Goal: Task Accomplishment & Management: Use online tool/utility

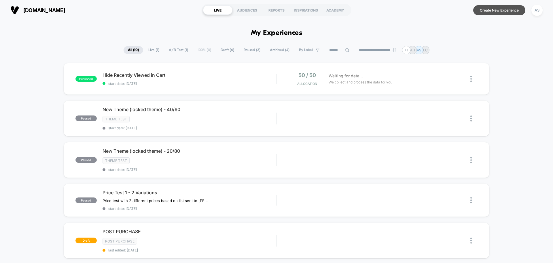
click at [509, 9] on button "Create New Experience" at bounding box center [499, 10] width 52 height 10
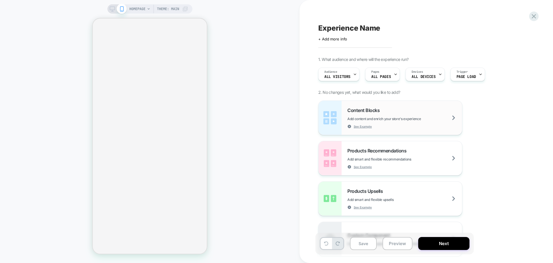
click at [453, 108] on div "Content Blocks Add content and enrich your store's experience See Example" at bounding box center [405, 117] width 115 height 21
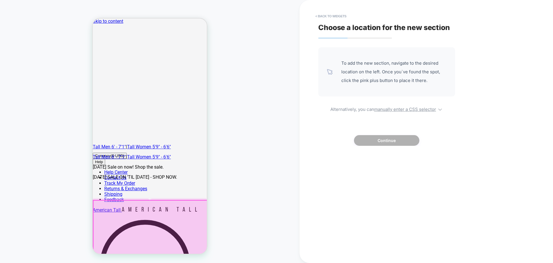
scroll to position [259, 0]
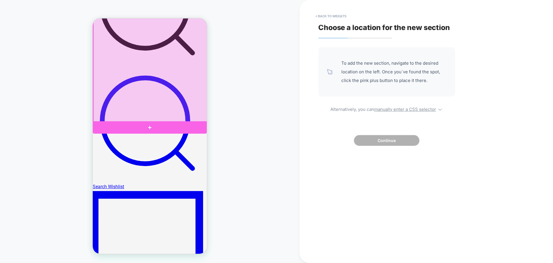
click at [151, 127] on div at bounding box center [150, 127] width 114 height 12
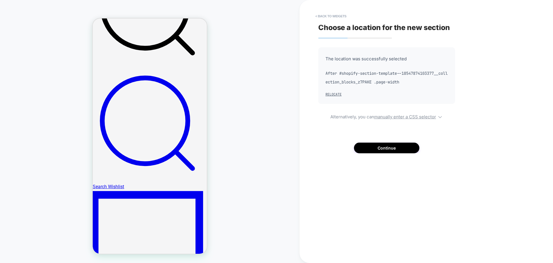
scroll to position [258, 0]
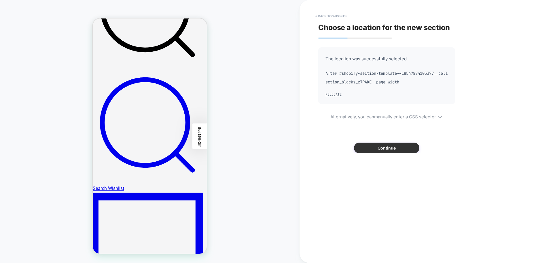
click at [394, 153] on button "Continue" at bounding box center [386, 147] width 65 height 11
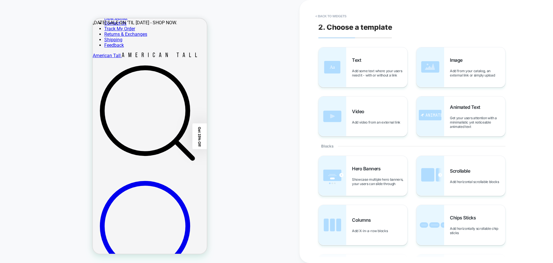
scroll to position [0, 0]
click at [372, 76] on span "Add some text where your users need it - with or without a link" at bounding box center [379, 73] width 55 height 9
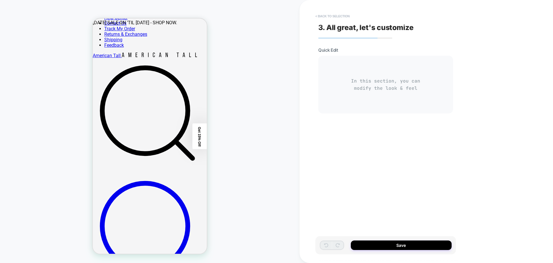
click at [320, 14] on button "< Back to selection" at bounding box center [333, 16] width 40 height 9
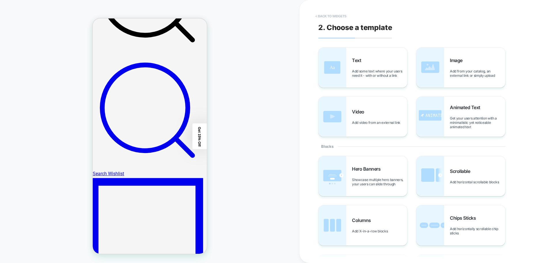
click at [328, 18] on button "< Back to widgets" at bounding box center [331, 16] width 37 height 9
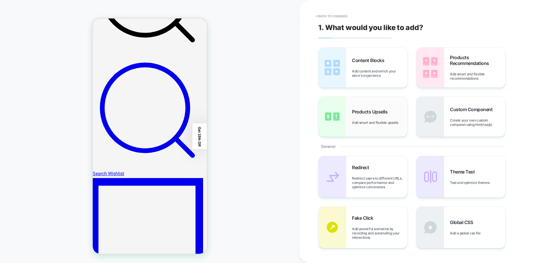
scroll to position [256, 0]
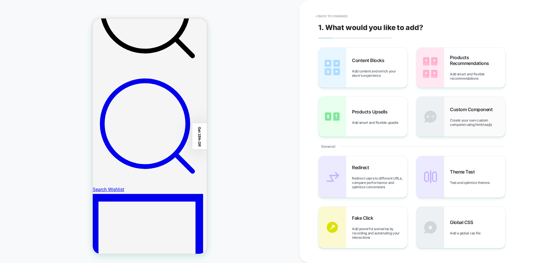
click at [469, 129] on div "Custom Component Create your own custom componet using html/css/js" at bounding box center [461, 117] width 89 height 40
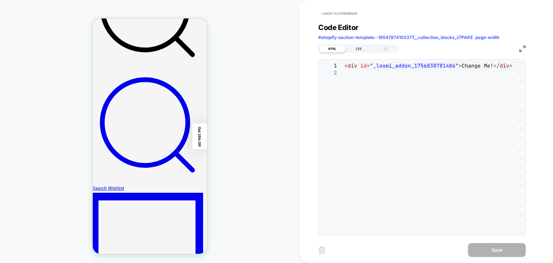
click at [357, 49] on div "CSS" at bounding box center [359, 48] width 27 height 7
click at [388, 50] on div "JS" at bounding box center [385, 48] width 27 height 7
click at [335, 48] on div "HTML" at bounding box center [332, 48] width 27 height 7
click at [325, 13] on button "< Back to experience" at bounding box center [339, 13] width 42 height 9
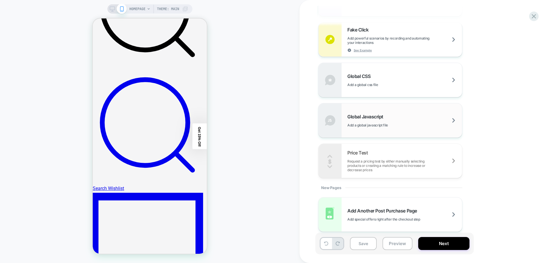
scroll to position [340, 0]
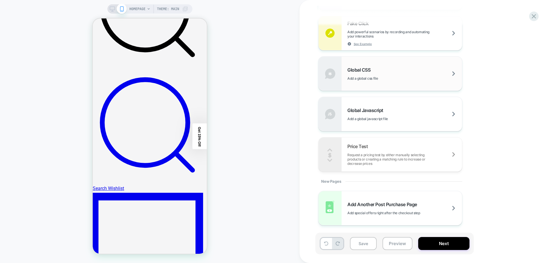
click at [406, 82] on div "Global CSS Add a global css file" at bounding box center [391, 73] width 144 height 34
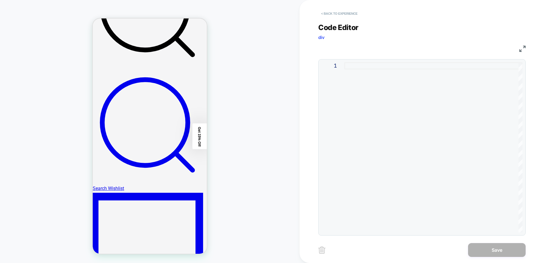
click at [330, 18] on button "< Back to experience" at bounding box center [339, 13] width 42 height 9
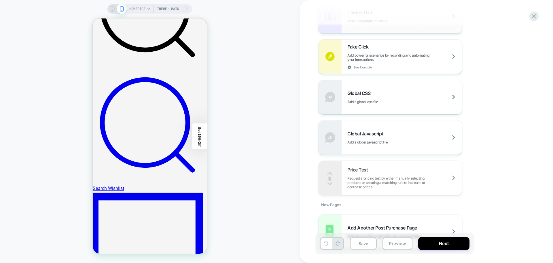
scroll to position [317, 0]
click at [379, 133] on span "Global Javascript" at bounding box center [367, 133] width 39 height 6
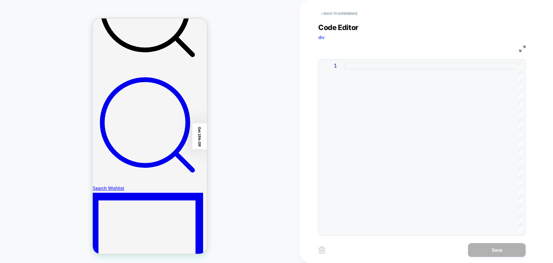
click at [381, 81] on div at bounding box center [434, 147] width 178 height 170
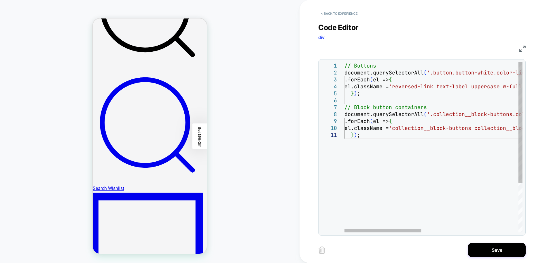
type textarea "***"
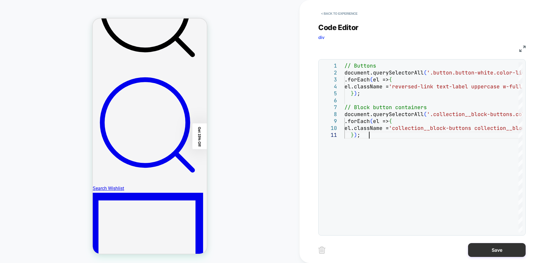
click at [490, 251] on button "Save" at bounding box center [497, 250] width 58 height 14
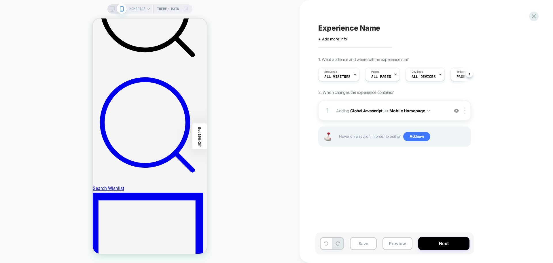
scroll to position [0, 0]
click at [394, 242] on button "Preview" at bounding box center [398, 243] width 30 height 13
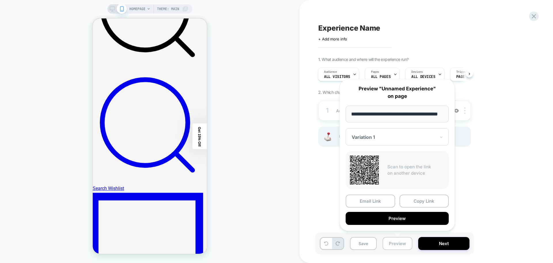
scroll to position [0, 12]
click at [391, 135] on div at bounding box center [394, 137] width 84 height 6
click at [393, 129] on div "Variation 1" at bounding box center [397, 136] width 103 height 17
click at [416, 202] on button "Copy Link" at bounding box center [425, 201] width 50 height 13
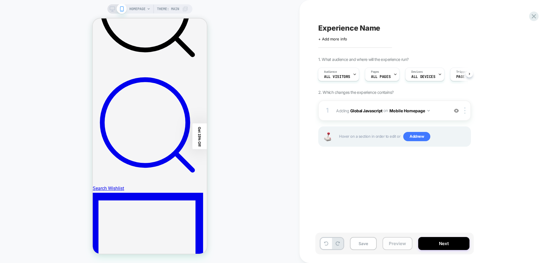
click at [397, 246] on button "Preview" at bounding box center [398, 243] width 30 height 13
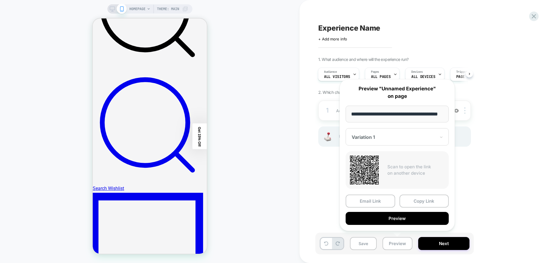
scroll to position [0, 12]
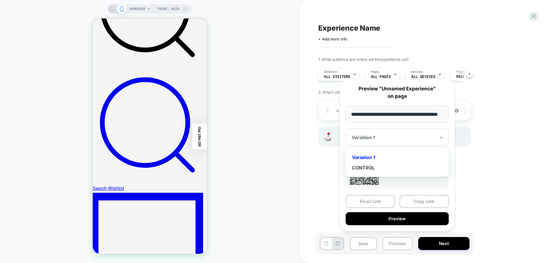
click at [375, 129] on div "Variation 1" at bounding box center [397, 136] width 103 height 17
click at [372, 162] on div "CONTROL" at bounding box center [397, 167] width 97 height 10
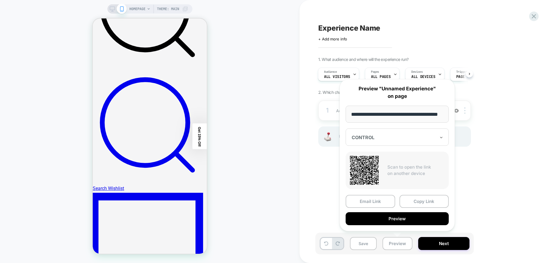
click at [519, 164] on div "Experience Name Click to edit experience details + Add more info 1. What audien…" at bounding box center [424, 131] width 216 height 251
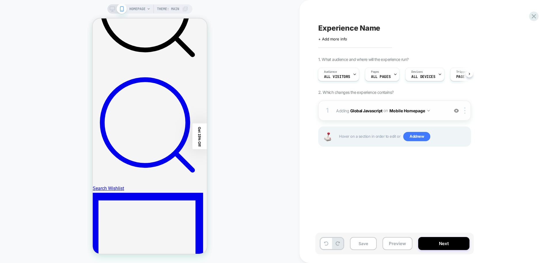
click at [420, 111] on button "Mobile Homepage" at bounding box center [410, 110] width 40 height 8
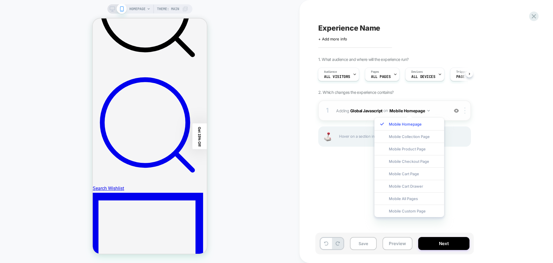
click at [465, 111] on img at bounding box center [465, 110] width 1 height 6
click at [462, 157] on div "Copy to Desktop" at bounding box center [465, 157] width 51 height 16
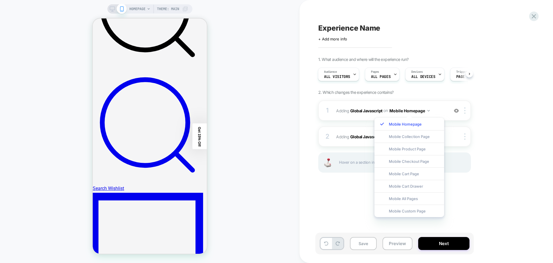
click at [338, 202] on div "Experience Name Click to edit experience details + Add more info 1. What audien…" at bounding box center [424, 131] width 216 height 251
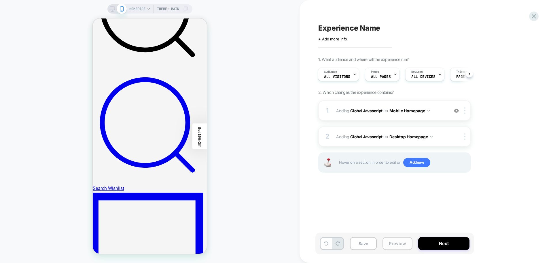
click at [398, 247] on button "Preview" at bounding box center [398, 243] width 30 height 13
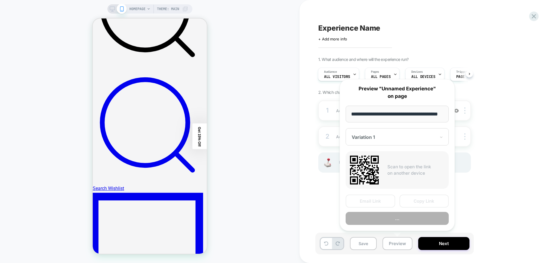
scroll to position [0, 12]
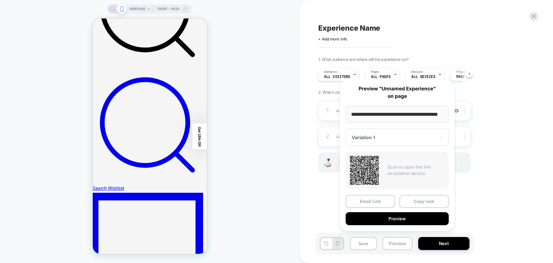
drag, startPoint x: 414, startPoint y: 205, endPoint x: 463, endPoint y: 66, distance: 147.2
click at [415, 204] on button "Copy Link" at bounding box center [425, 201] width 50 height 13
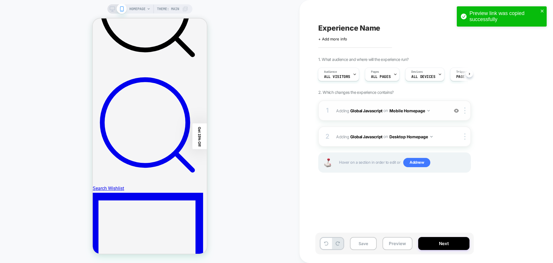
click at [416, 112] on button "Mobile Homepage" at bounding box center [410, 110] width 40 height 8
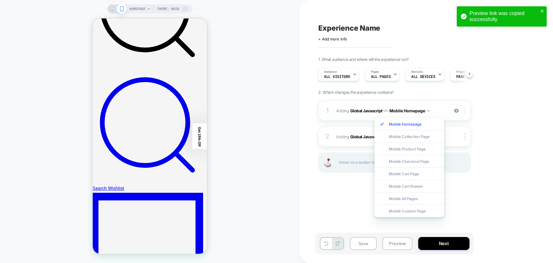
click at [464, 111] on div at bounding box center [466, 110] width 10 height 6
click at [515, 164] on div "1. What audience and where will the experience run? Audience All Visitors Pages…" at bounding box center [423, 122] width 210 height 130
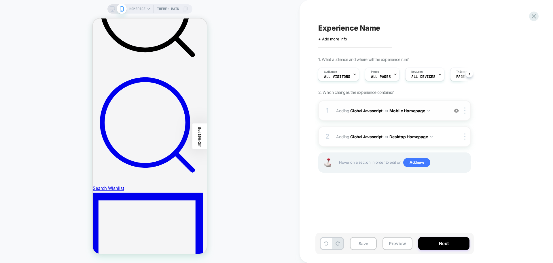
click at [444, 108] on span "Adding Global Javascript on Mobile Homepage" at bounding box center [391, 110] width 110 height 8
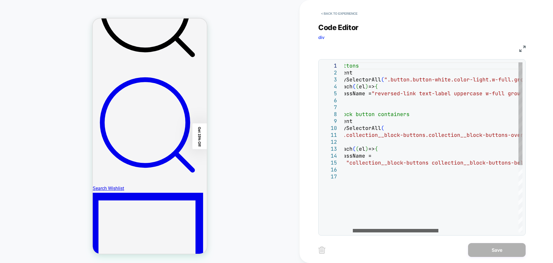
click at [409, 229] on div at bounding box center [396, 230] width 86 height 3
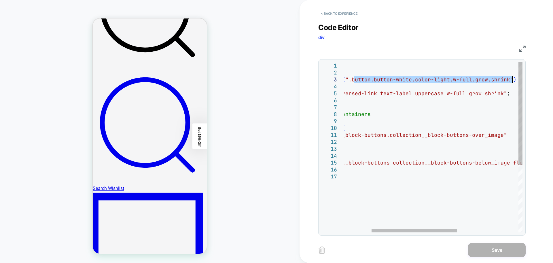
drag, startPoint x: 394, startPoint y: 80, endPoint x: 514, endPoint y: 80, distance: 120.2
click at [514, 80] on div "// Buttons document .querySelectorAll ( ".button.button-white.color-light.w-ful…" at bounding box center [469, 202] width 362 height 280
click at [363, 81] on div "// Buttons document .querySelectorAll ( ".button.button-white.color-light.w-ful…" at bounding box center [469, 202] width 362 height 280
drag, startPoint x: 354, startPoint y: 80, endPoint x: 513, endPoint y: 79, distance: 159.1
click at [513, 79] on div "// Buttons document .querySelectorAll ( ".button.button-white.color-light.w-ful…" at bounding box center [469, 202] width 362 height 280
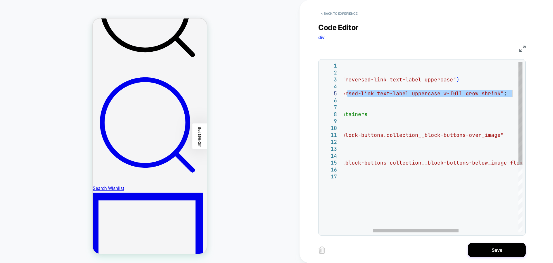
drag, startPoint x: 351, startPoint y: 93, endPoint x: 512, endPoint y: 95, distance: 160.8
click at [512, 95] on div "// Buttons document .querySelectorAll ( "reversed-link text-label uppercase" ) …" at bounding box center [466, 202] width 362 height 280
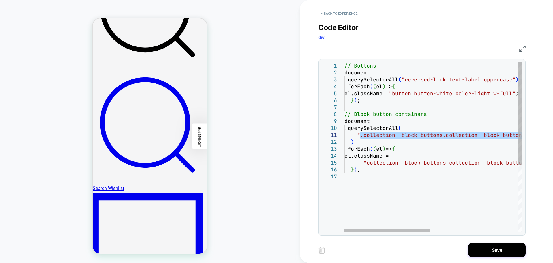
drag, startPoint x: 496, startPoint y: 134, endPoint x: 361, endPoint y: 135, distance: 134.9
click at [361, 135] on div "// Buttons document .querySelectorAll ( "reversed-link text-label uppercase" ) …" at bounding box center [526, 202] width 362 height 280
drag, startPoint x: 514, startPoint y: 134, endPoint x: 360, endPoint y: 135, distance: 153.9
click at [360, 135] on div "// Buttons document .querySelectorAll ( "reversed-link text-label uppercase" ) …" at bounding box center [526, 202] width 362 height 280
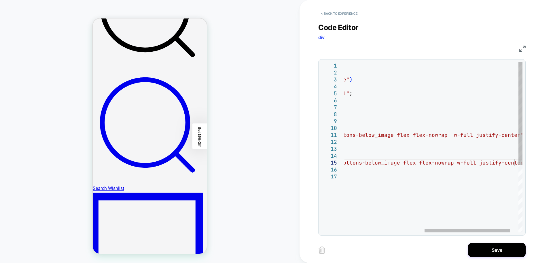
click at [516, 160] on div "// Buttons document .querySelectorAll ( "reversed-link text-label uppercase" ) …" at bounding box center [359, 202] width 362 height 280
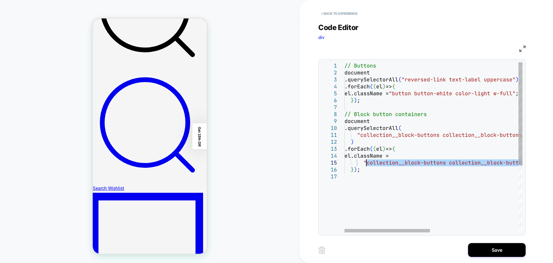
drag, startPoint x: 517, startPoint y: 162, endPoint x: 367, endPoint y: 163, distance: 149.9
click at [367, 163] on div "// Buttons document .querySelectorAll ( "reversed-link text-label uppercase" ) …" at bounding box center [526, 202] width 362 height 280
type textarea "**********"
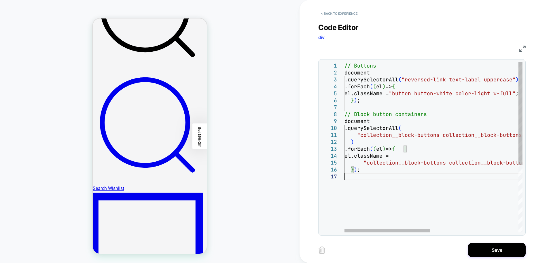
click at [464, 218] on div "// Buttons document .querySelectorAll ( "reversed-link text-label uppercase" ) …" at bounding box center [526, 202] width 362 height 280
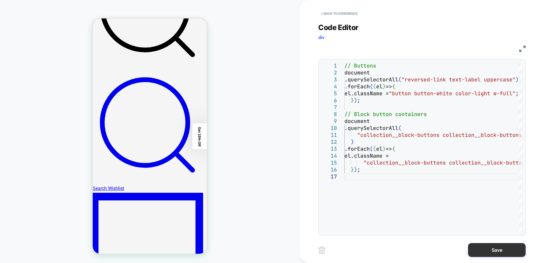
click at [495, 248] on button "Save" at bounding box center [497, 250] width 58 height 14
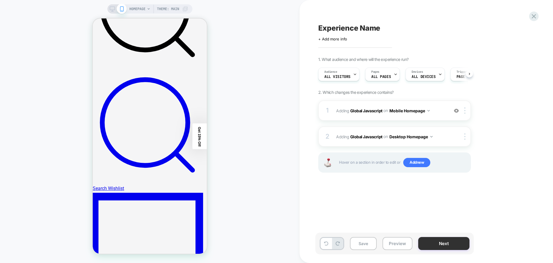
scroll to position [0, 0]
click at [407, 241] on button "Preview" at bounding box center [398, 243] width 30 height 13
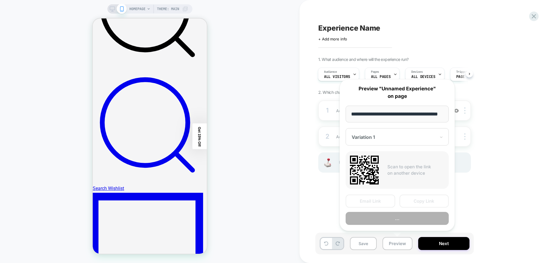
scroll to position [0, 12]
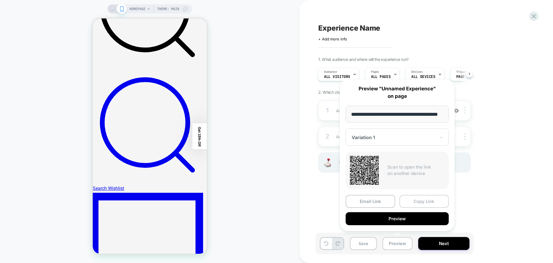
click at [417, 197] on button "Copy Link" at bounding box center [425, 201] width 50 height 13
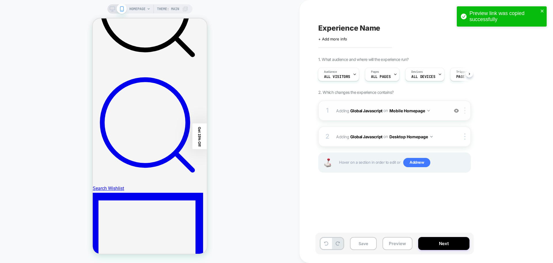
click at [467, 111] on div at bounding box center [466, 110] width 10 height 6
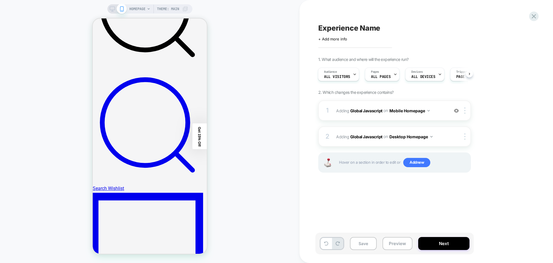
click at [46, 78] on div "HOMEPAGE Theme: MAIN" at bounding box center [150, 131] width 300 height 251
click at [138, 7] on span "HOMEPAGE" at bounding box center [137, 8] width 16 height 9
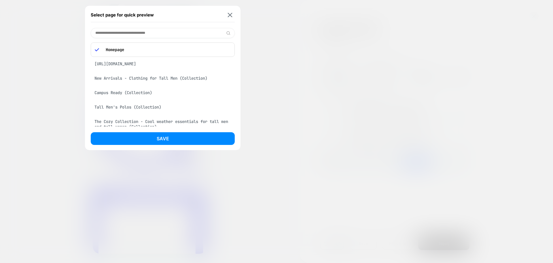
click at [299, 46] on div at bounding box center [276, 131] width 553 height 263
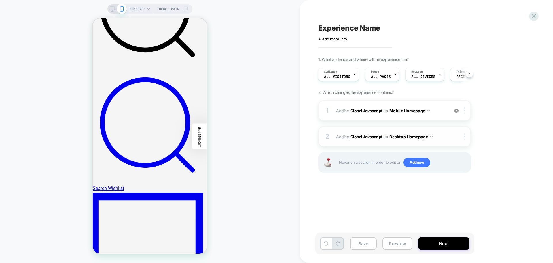
click at [433, 140] on span "Adding Global Javascript on Desktop Homepage" at bounding box center [391, 136] width 110 height 8
click at [466, 135] on div at bounding box center [466, 136] width 10 height 6
click at [464, 138] on div at bounding box center [466, 136] width 10 height 6
click at [464, 137] on div at bounding box center [466, 136] width 10 height 6
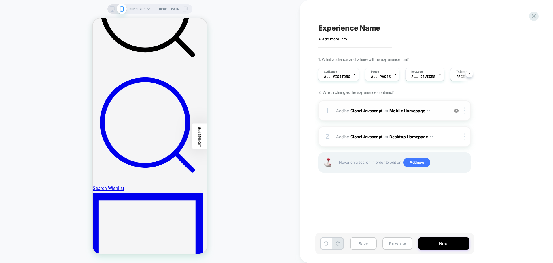
click at [435, 109] on span "Adding Global Javascript on Mobile Homepage" at bounding box center [391, 110] width 110 height 8
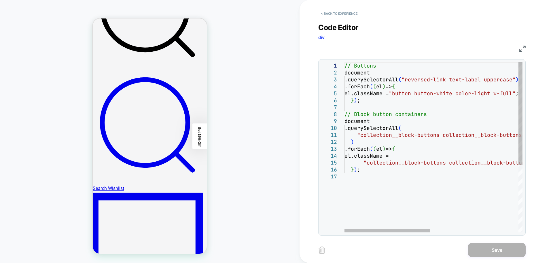
type textarea "**********"
drag, startPoint x: 392, startPoint y: 228, endPoint x: 403, endPoint y: 234, distance: 12.9
click at [405, 231] on div "// Buttons document .querySelectorAll ( "reversed-link text-label uppercase" ) …" at bounding box center [526, 202] width 362 height 280
drag, startPoint x: 403, startPoint y: 234, endPoint x: 410, endPoint y: 231, distance: 7.0
click at [410, 231] on div "**********" at bounding box center [421, 147] width 207 height 176
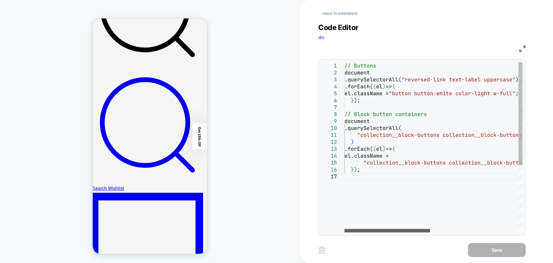
click at [351, 229] on div at bounding box center [388, 230] width 86 height 3
click at [339, 13] on button "< Back to experience" at bounding box center [339, 13] width 42 height 9
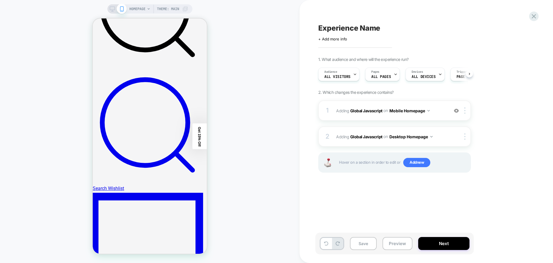
scroll to position [0, 0]
click at [467, 136] on div at bounding box center [466, 136] width 10 height 6
click at [465, 137] on img at bounding box center [465, 136] width 1 height 6
click at [466, 136] on img at bounding box center [465, 136] width 1 height 6
click at [370, 130] on div "2 Adding Global Javascript on Desktop Homepage Copy to Mobile Target All Device…" at bounding box center [394, 136] width 153 height 20
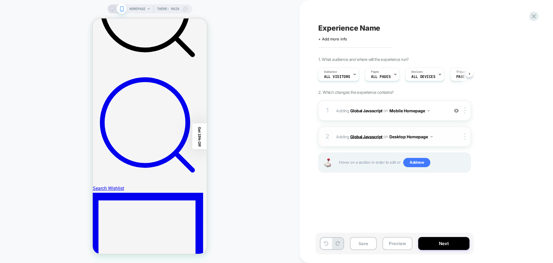
click at [366, 137] on b "Global Javascript" at bounding box center [366, 136] width 32 height 5
click at [367, 136] on b "Global Javascript" at bounding box center [366, 136] width 32 height 5
click at [462, 111] on div at bounding box center [466, 110] width 10 height 6
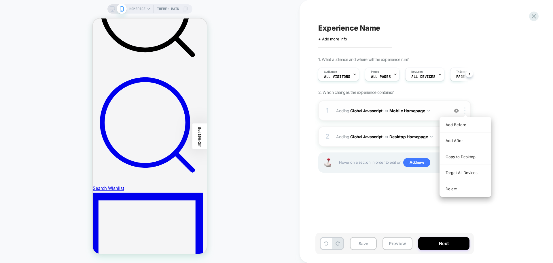
click at [466, 111] on img at bounding box center [465, 110] width 1 height 6
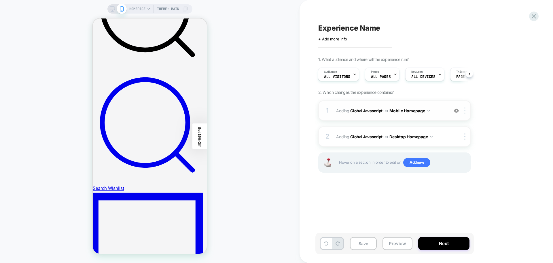
click at [466, 111] on img at bounding box center [465, 110] width 1 height 6
click at [468, 110] on div at bounding box center [466, 110] width 10 height 6
click at [466, 110] on div at bounding box center [466, 110] width 10 height 6
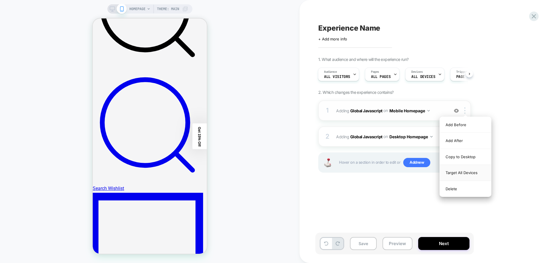
click at [453, 172] on div "Target All Devices" at bounding box center [465, 173] width 51 height 16
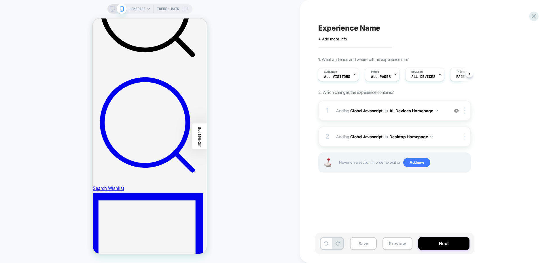
click at [466, 137] on div at bounding box center [466, 136] width 10 height 6
click at [452, 178] on div "Delete" at bounding box center [465, 183] width 51 height 16
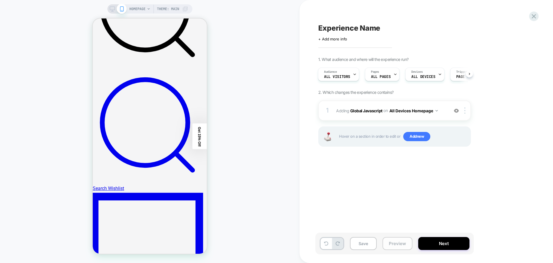
click at [396, 241] on button "Preview" at bounding box center [398, 243] width 30 height 13
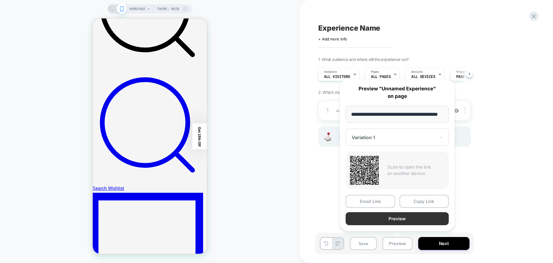
scroll to position [0, 0]
click at [394, 220] on button "Preview" at bounding box center [397, 218] width 103 height 13
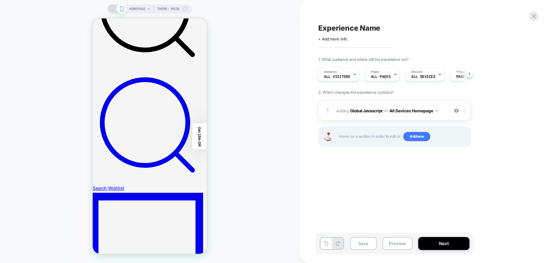
click at [464, 112] on div at bounding box center [466, 110] width 10 height 6
click at [450, 171] on div "Delete" at bounding box center [465, 173] width 51 height 16
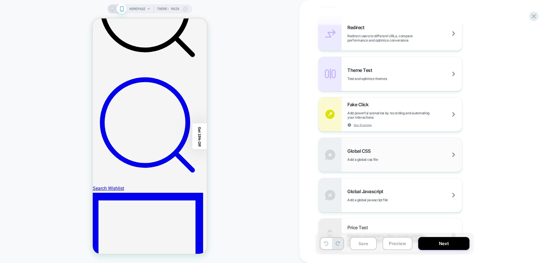
scroll to position [311, 0]
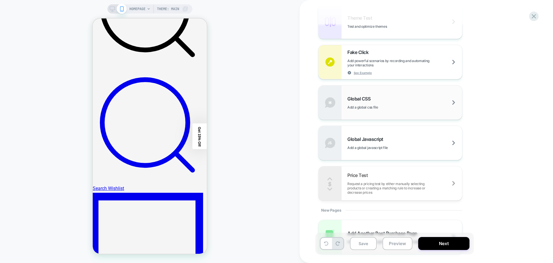
click at [376, 103] on div "Global CSS Add a global css file" at bounding box center [405, 103] width 115 height 14
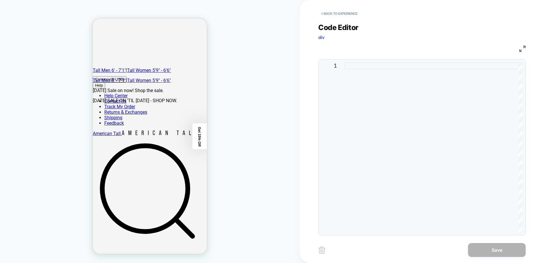
scroll to position [144, 0]
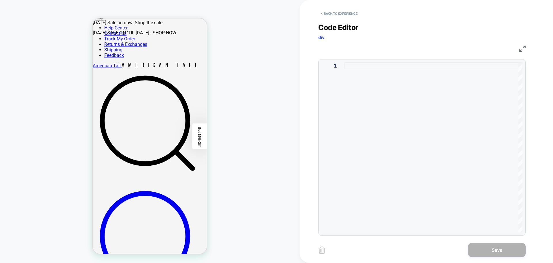
click at [395, 65] on div at bounding box center [434, 147] width 178 height 170
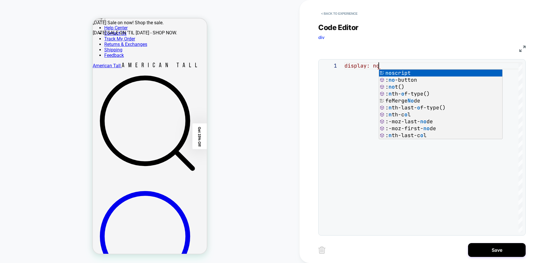
scroll to position [0, 40]
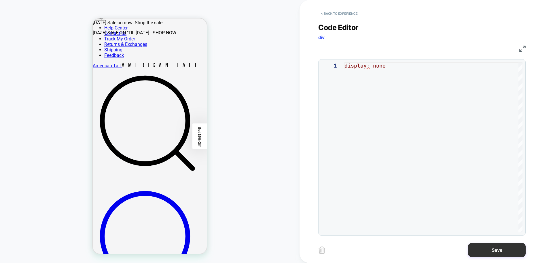
type textarea "**********"
click at [511, 254] on button "Save" at bounding box center [497, 250] width 58 height 14
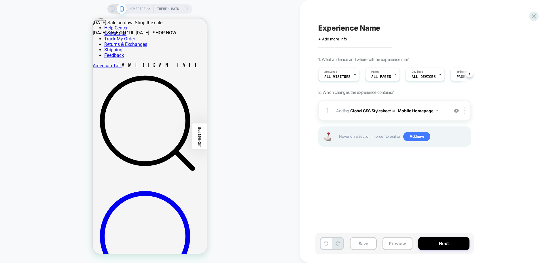
scroll to position [0, 0]
click at [418, 110] on button "Mobile Homepage" at bounding box center [418, 110] width 40 height 8
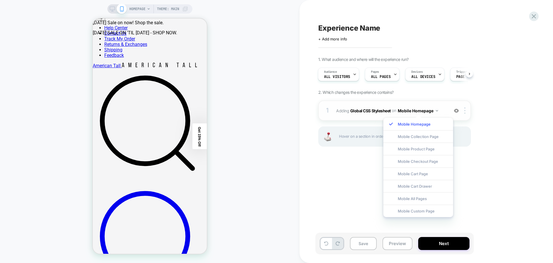
click at [419, 110] on button "Mobile Homepage" at bounding box center [418, 110] width 40 height 8
click at [468, 112] on div at bounding box center [466, 110] width 10 height 6
click at [465, 112] on img at bounding box center [465, 110] width 1 height 6
click at [482, 105] on div "1. What audience and where will the experience run? Audience All Visitors Pages…" at bounding box center [423, 109] width 210 height 104
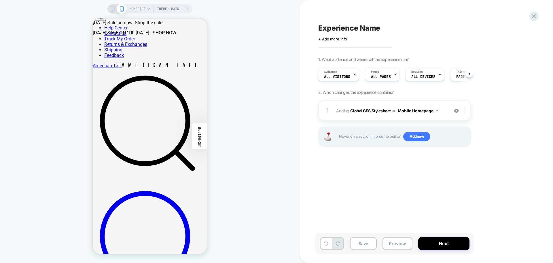
click at [467, 109] on div at bounding box center [466, 110] width 10 height 6
click at [464, 108] on div at bounding box center [466, 110] width 10 height 6
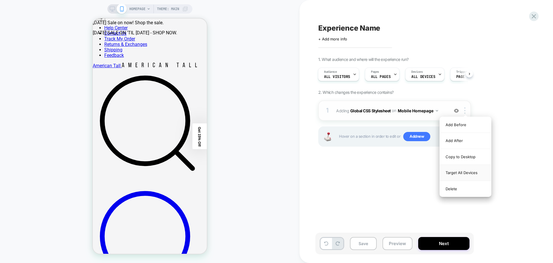
click at [458, 170] on div "Target All Devices" at bounding box center [465, 173] width 51 height 16
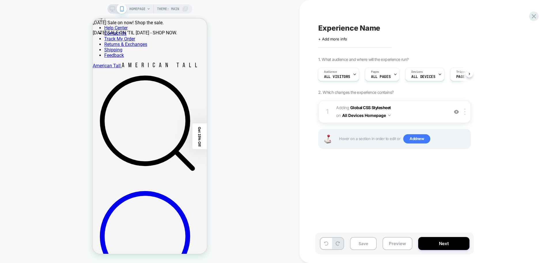
click at [420, 172] on div "Experience Name Click to edit experience details + Add more info 1. What audien…" at bounding box center [424, 131] width 216 height 251
drag, startPoint x: 446, startPoint y: 246, endPoint x: 419, endPoint y: 198, distance: 54.4
click at [419, 198] on div "Experience Name Click to edit experience details + Add more info 1. What audien…" at bounding box center [426, 131] width 216 height 263
click at [419, 198] on div "Experience Name Click to edit experience details + Add more info 1. What audien…" at bounding box center [424, 131] width 216 height 251
click at [344, 73] on div "Audience All Visitors" at bounding box center [337, 74] width 38 height 13
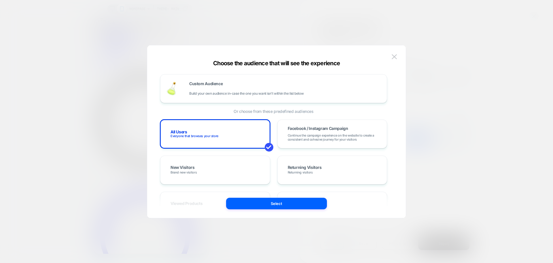
click at [437, 76] on div at bounding box center [276, 131] width 553 height 263
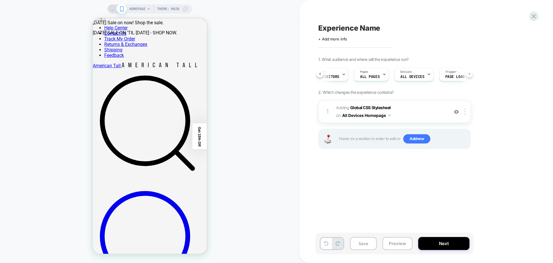
click at [473, 74] on button at bounding box center [469, 73] width 7 height 7
click at [469, 76] on div "Audience All Visitors Pages ALL PAGES Devices ALL DEVICES Trigger Page Load" at bounding box center [394, 74] width 153 height 19
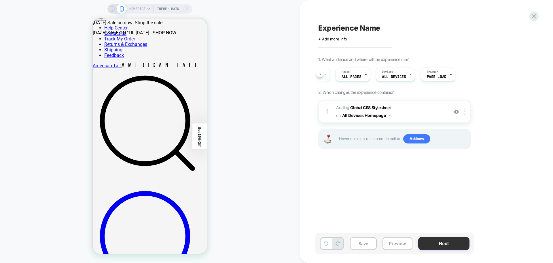
click at [440, 240] on button "Next" at bounding box center [443, 243] width 51 height 13
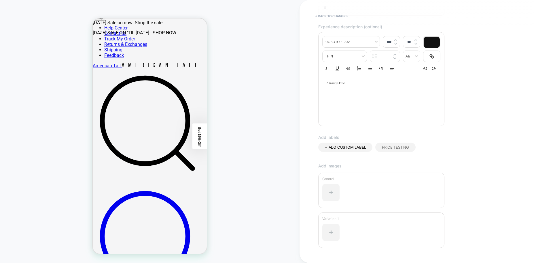
scroll to position [105, 0]
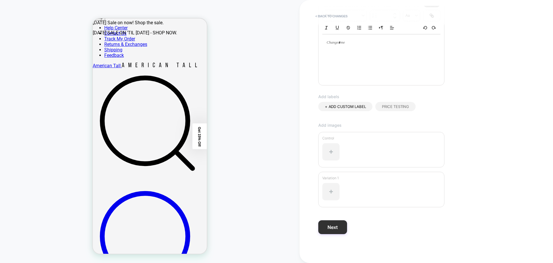
type input "*"
click at [333, 232] on button "Next" at bounding box center [332, 227] width 29 height 14
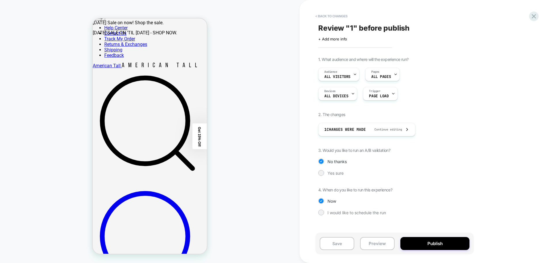
click at [333, 177] on div "1. What audience and where will the experience run? Audience All Visitors Pages…" at bounding box center [423, 140] width 210 height 167
click at [333, 176] on div "1. What audience and where will the experience run? Audience All Visitors Pages…" at bounding box center [423, 140] width 210 height 167
click at [333, 175] on div "Yes sure" at bounding box center [394, 173] width 153 height 6
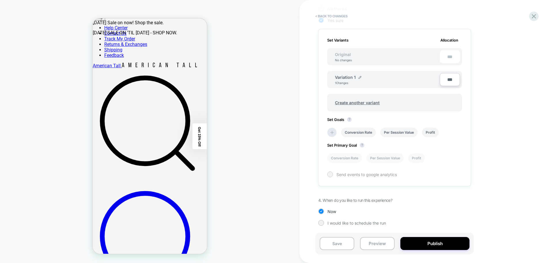
scroll to position [153, 0]
click at [352, 60] on div "No changes" at bounding box center [343, 59] width 28 height 3
click at [350, 60] on div "No changes" at bounding box center [343, 59] width 28 height 3
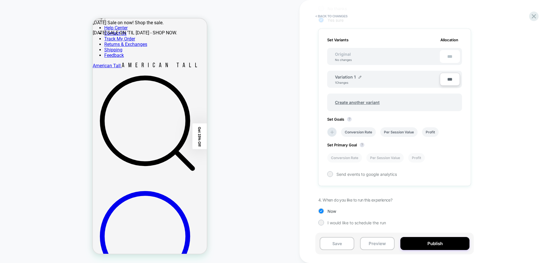
click at [349, 60] on div "No changes" at bounding box center [343, 59] width 28 height 3
click at [348, 59] on div "No changes" at bounding box center [343, 59] width 28 height 3
click at [347, 59] on div "No changes" at bounding box center [343, 59] width 28 height 3
click at [340, 57] on div "Original No changes" at bounding box center [343, 57] width 28 height 10
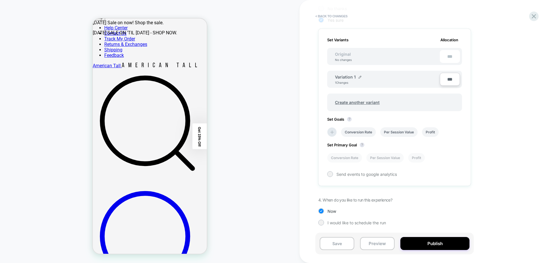
click at [338, 59] on div "Original No changes" at bounding box center [343, 57] width 28 height 10
click at [337, 57] on div "Original No changes" at bounding box center [343, 57] width 28 height 10
drag, startPoint x: 336, startPoint y: 56, endPoint x: 411, endPoint y: 43, distance: 76.3
click at [411, 43] on div "Set Variants Allocation Original No changes *** Variation 1 1 Changes *** Creat…" at bounding box center [394, 107] width 153 height 157
click at [364, 101] on span "Create another variant" at bounding box center [357, 102] width 56 height 14
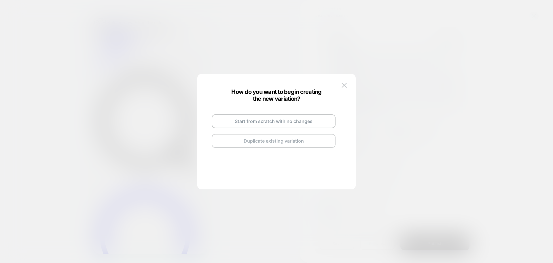
click at [272, 134] on button "Duplicate existing variation" at bounding box center [274, 141] width 124 height 14
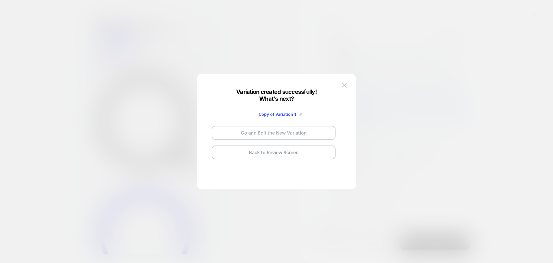
click at [298, 132] on button "Go and Edit the New Variation" at bounding box center [274, 133] width 124 height 14
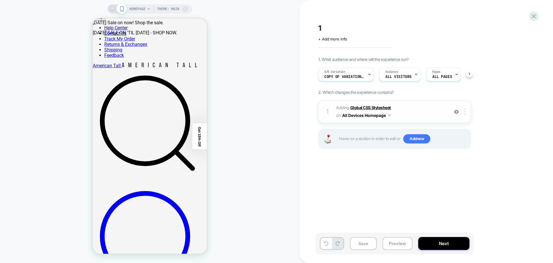
scroll to position [0, 0]
click at [449, 243] on button "Next" at bounding box center [443, 243] width 51 height 13
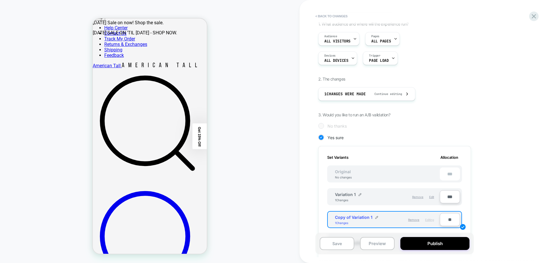
scroll to position [86, 0]
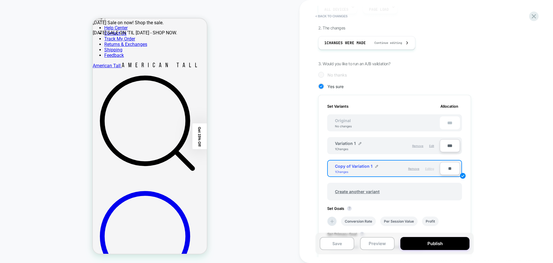
click at [451, 168] on input "**" at bounding box center [450, 168] width 20 height 13
click at [451, 167] on input "**" at bounding box center [450, 168] width 20 height 13
type input "***"
type input "**"
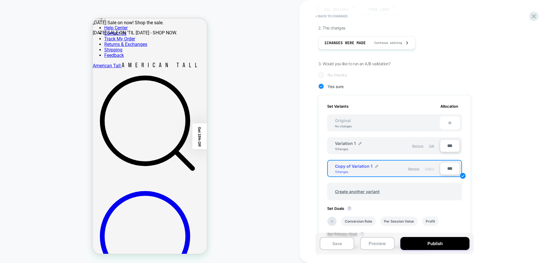
type input "***"
click at [451, 129] on div "Original No changes **" at bounding box center [394, 122] width 135 height 17
click at [453, 126] on div "**" at bounding box center [450, 122] width 20 height 13
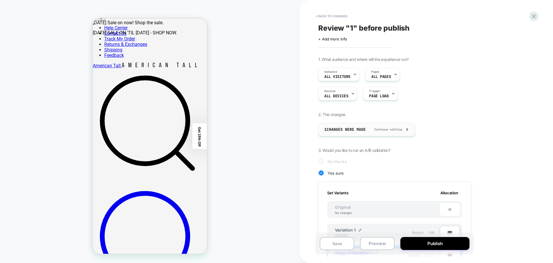
click at [395, 125] on div "1 Changes were made Continue editing" at bounding box center [367, 129] width 85 height 13
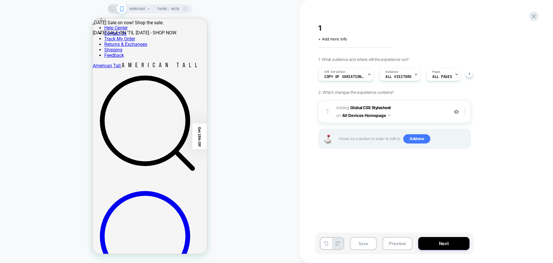
scroll to position [0, 0]
click at [415, 138] on span "Add new" at bounding box center [416, 138] width 27 height 9
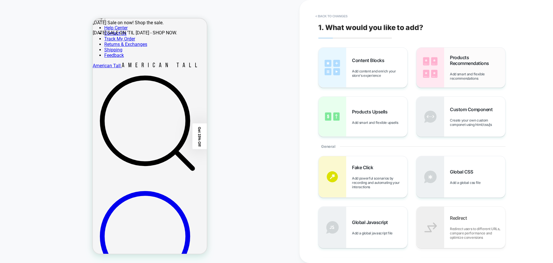
click at [442, 84] on img at bounding box center [431, 68] width 28 height 40
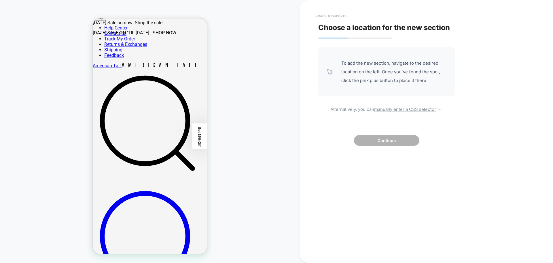
click at [320, 18] on button "< Back to widgets" at bounding box center [331, 16] width 37 height 9
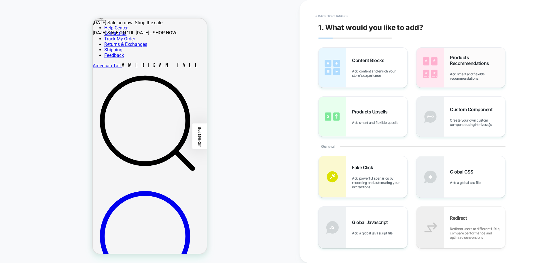
click at [487, 54] on div "Products Recommendations Add smart and flexible recommendations" at bounding box center [461, 68] width 89 height 40
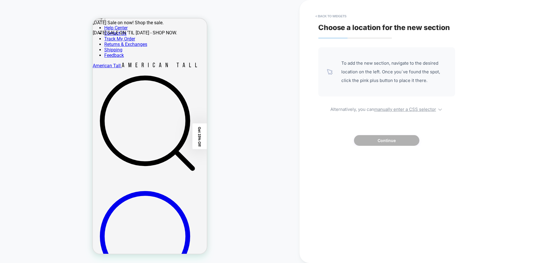
click at [403, 68] on span "To add the new section, navigate to the desired location on the left. Once you`…" at bounding box center [394, 72] width 105 height 26
click at [399, 109] on u "manually enter a CSS selector" at bounding box center [405, 108] width 62 height 5
select select "*******"
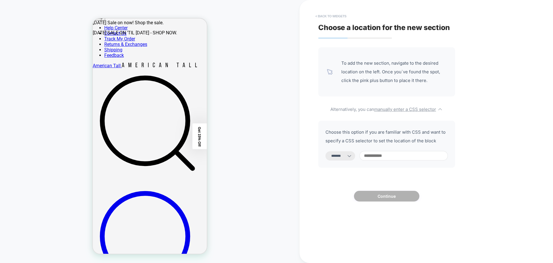
click at [327, 15] on button "< Back to widgets" at bounding box center [331, 16] width 37 height 9
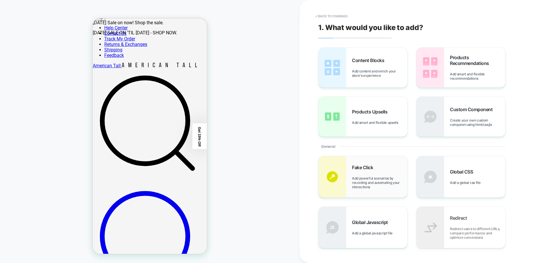
click at [364, 172] on div "Fake Click Add powerful scenarios by recording and automating your interactions" at bounding box center [379, 176] width 55 height 24
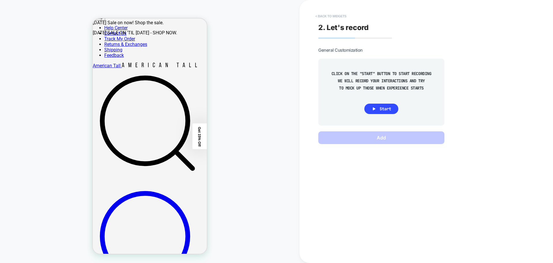
click at [333, 17] on button "< Back to widgets" at bounding box center [331, 16] width 37 height 9
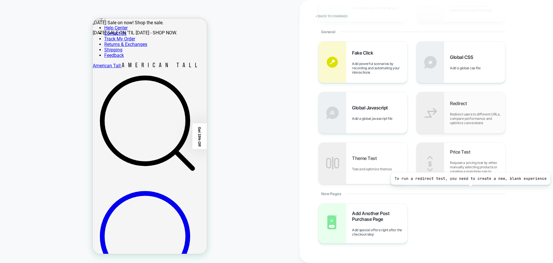
scroll to position [115, 0]
